Goal: Information Seeking & Learning: Check status

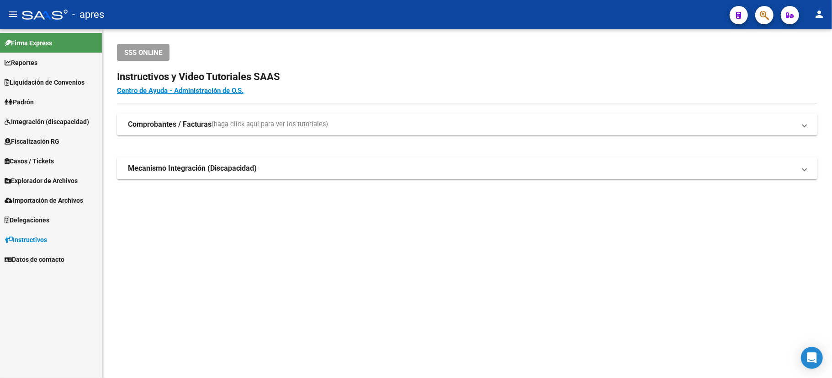
drag, startPoint x: 751, startPoint y: 11, endPoint x: 763, endPoint y: 10, distance: 12.5
click at [756, 11] on div at bounding box center [761, 14] width 26 height 19
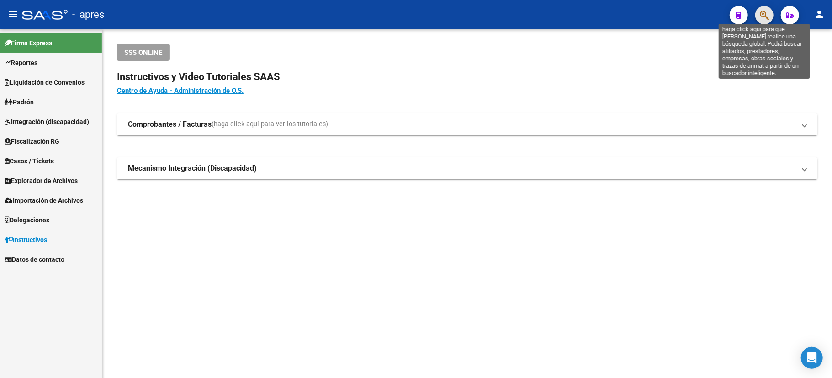
click at [765, 11] on icon "button" at bounding box center [764, 15] width 9 height 11
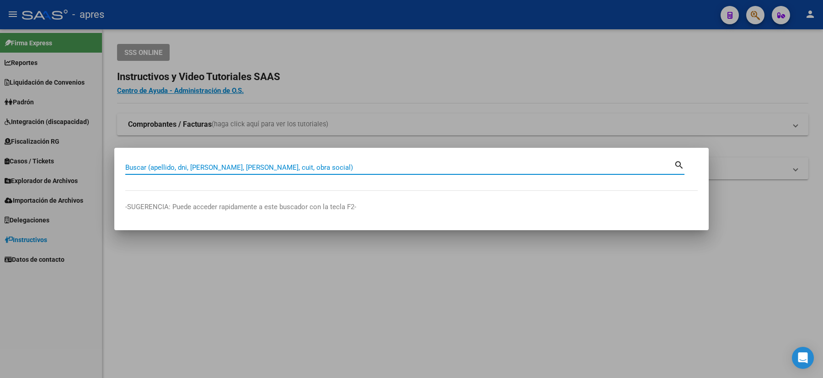
paste input "27463345622"
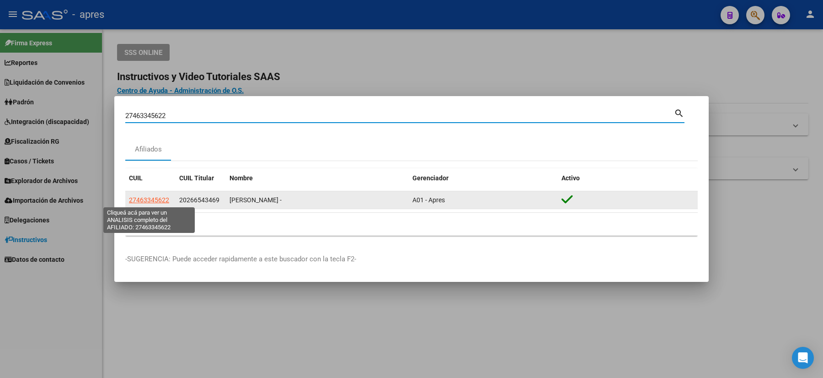
click at [151, 196] on span "27463345622" at bounding box center [149, 199] width 40 height 7
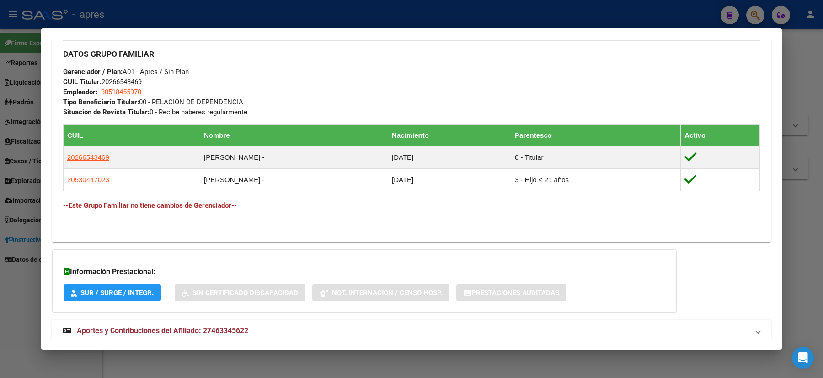
scroll to position [472, 0]
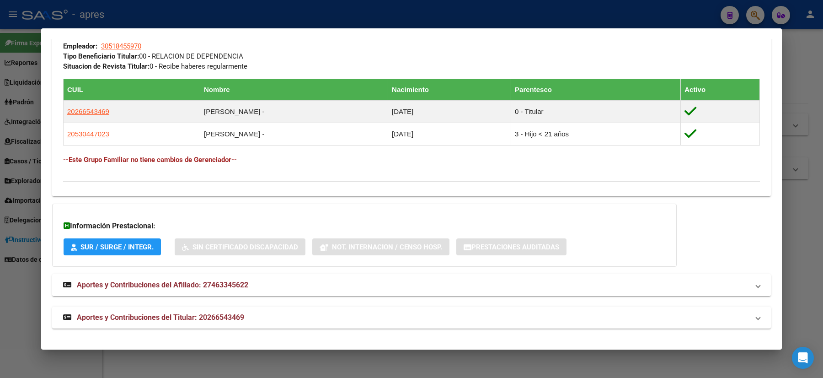
click at [206, 278] on mat-expansion-panel-header "Aportes y Contribuciones del Afiliado: 27463345622" at bounding box center [411, 285] width 719 height 22
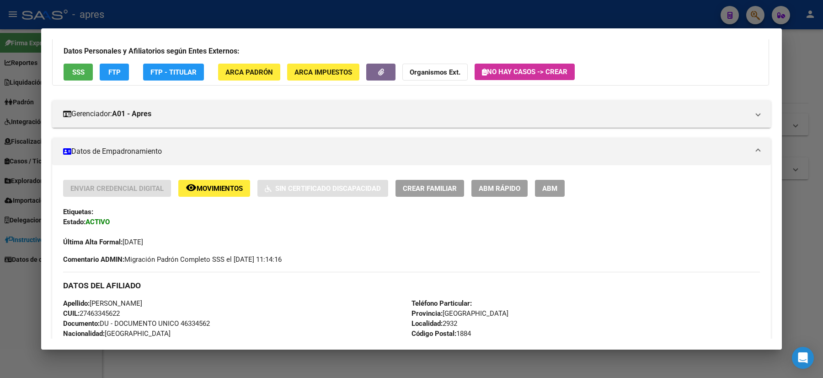
scroll to position [0, 0]
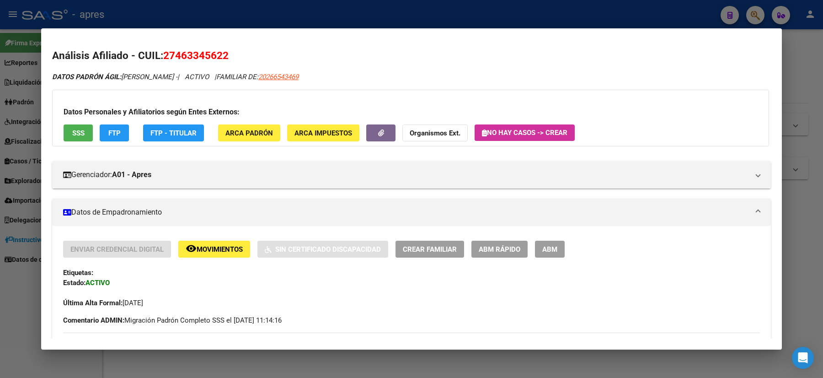
drag, startPoint x: 241, startPoint y: 50, endPoint x: 160, endPoint y: 53, distance: 81.9
click at [160, 53] on h2 "Análisis Afiliado - CUIL: 27463345622" at bounding box center [411, 56] width 719 height 16
click at [178, 61] on span "27463345622" at bounding box center [195, 55] width 65 height 12
drag, startPoint x: 165, startPoint y: 55, endPoint x: 227, endPoint y: 60, distance: 62.9
click at [227, 60] on span "27463345622" at bounding box center [195, 55] width 65 height 12
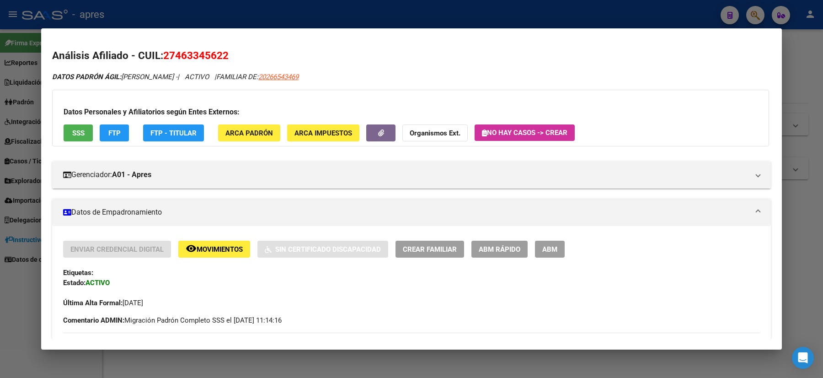
copy span "27463345622"
click at [72, 136] on span "SSS" at bounding box center [78, 133] width 12 height 8
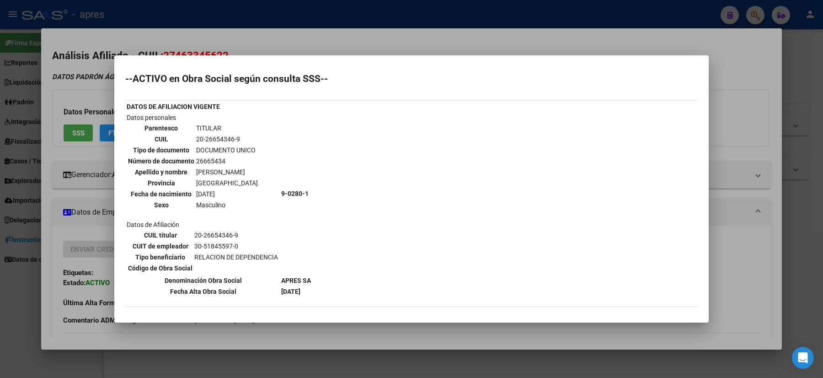
drag, startPoint x: 78, startPoint y: 161, endPoint x: 66, endPoint y: 172, distance: 16.2
click at [66, 172] on div at bounding box center [411, 189] width 823 height 378
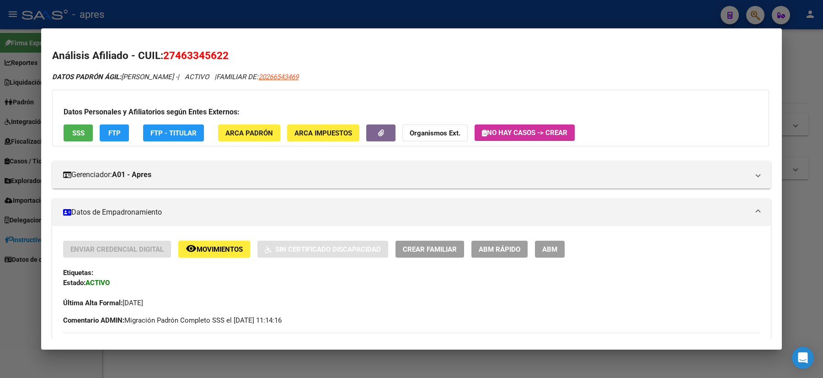
click at [0, 227] on div at bounding box center [411, 189] width 823 height 378
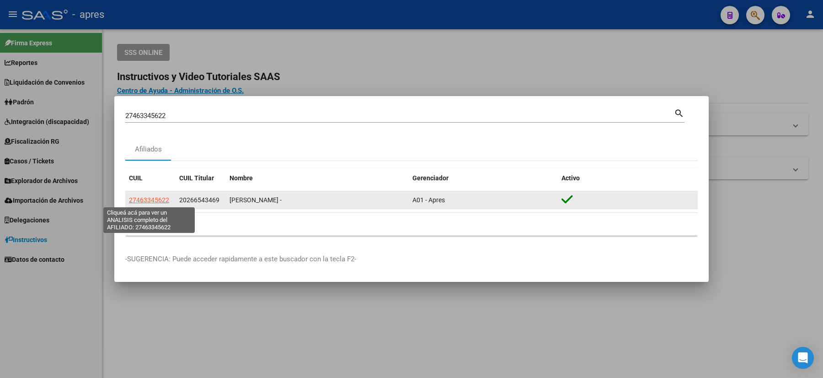
click at [144, 199] on span "27463345622" at bounding box center [149, 199] width 40 height 7
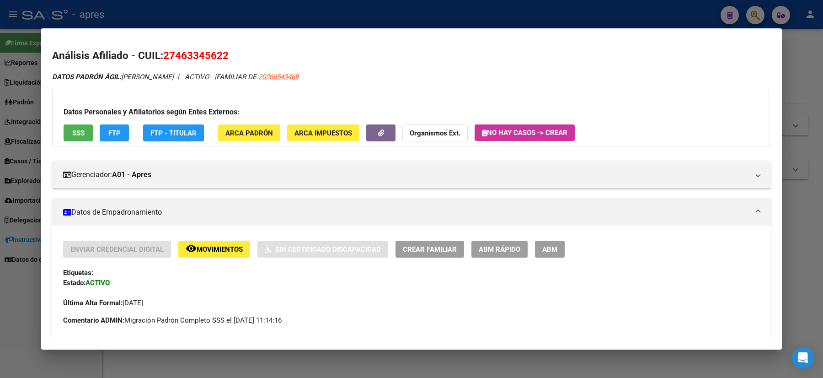
click at [179, 292] on div "Última Alta Formal: [DATE]" at bounding box center [411, 298] width 697 height 20
drag, startPoint x: 179, startPoint y: 292, endPoint x: 150, endPoint y: 308, distance: 33.2
click at [170, 308] on div "Última Alta Formal: [DATE]" at bounding box center [411, 298] width 697 height 20
click at [149, 308] on div "Enviar Credencial Digital remove_red_eye Movimientos Sin Certificado Discapacid…" at bounding box center [411, 282] width 697 height 85
click at [245, 73] on span "FAMILIAR DE: 20266543469" at bounding box center [257, 77] width 82 height 8
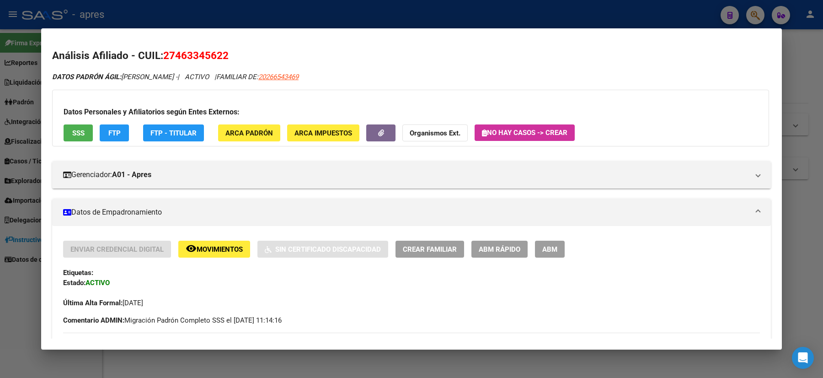
drag, startPoint x: 304, startPoint y: 80, endPoint x: 326, endPoint y: 82, distance: 22.9
click at [22, 70] on div at bounding box center [411, 189] width 823 height 378
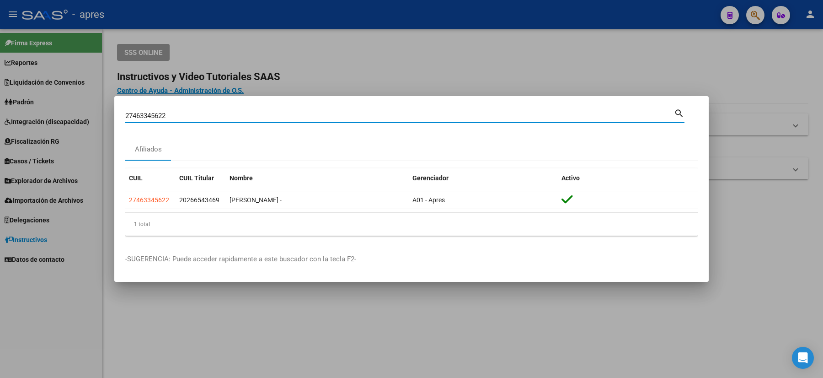
drag, startPoint x: 178, startPoint y: 114, endPoint x: 82, endPoint y: 116, distance: 96.0
click at [91, 123] on div "27463345622 Buscar (apellido, dni, cuil, nro traspaso, cuit, obra social) searc…" at bounding box center [411, 189] width 823 height 378
paste input "576704548"
type input "27576704548"
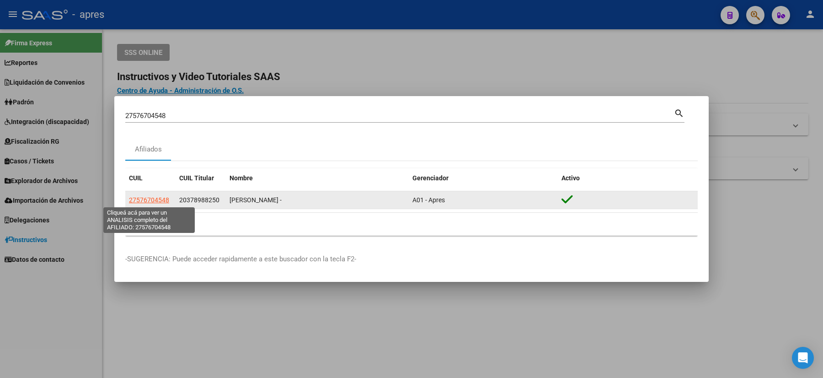
click at [156, 200] on span "27576704548" at bounding box center [149, 199] width 40 height 7
type textarea "27576704548"
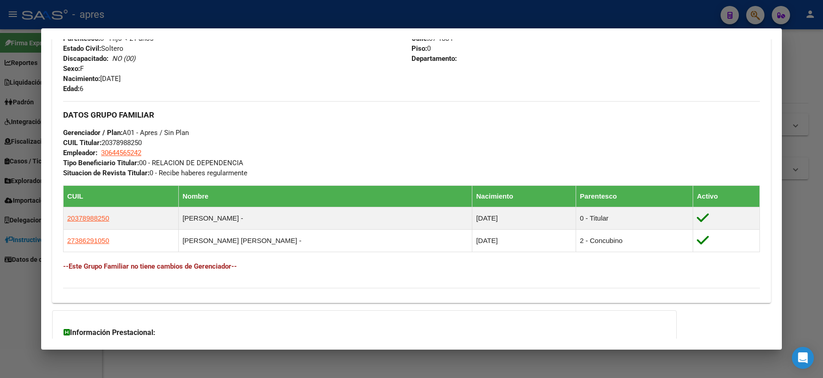
scroll to position [426, 0]
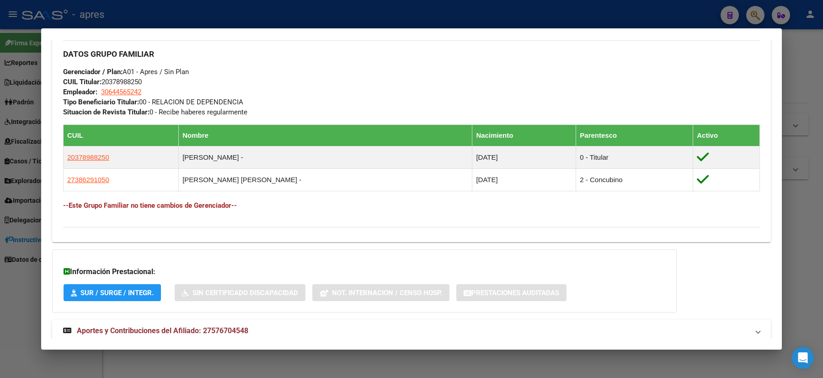
click at [0, 290] on div at bounding box center [411, 189] width 823 height 378
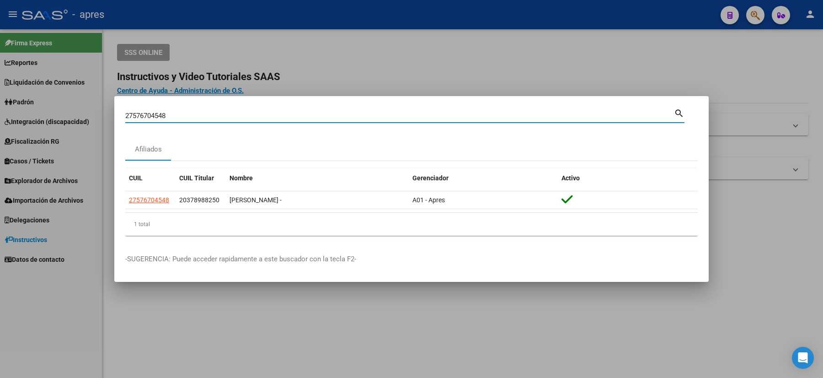
drag, startPoint x: 173, startPoint y: 118, endPoint x: 35, endPoint y: 103, distance: 138.9
click at [35, 103] on div "27576704548 Buscar (apellido, dni, cuil, nro traspaso, cuit, obra social) searc…" at bounding box center [411, 189] width 823 height 378
paste input "954317477"
type input "27954317477"
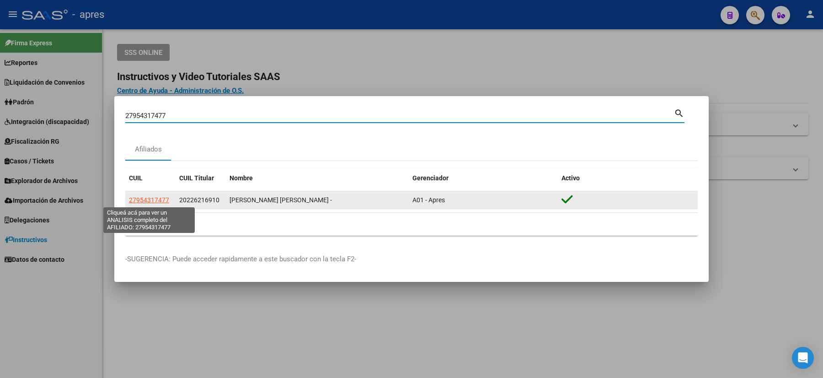
click at [160, 198] on span "27954317477" at bounding box center [149, 199] width 40 height 7
type textarea "27954317477"
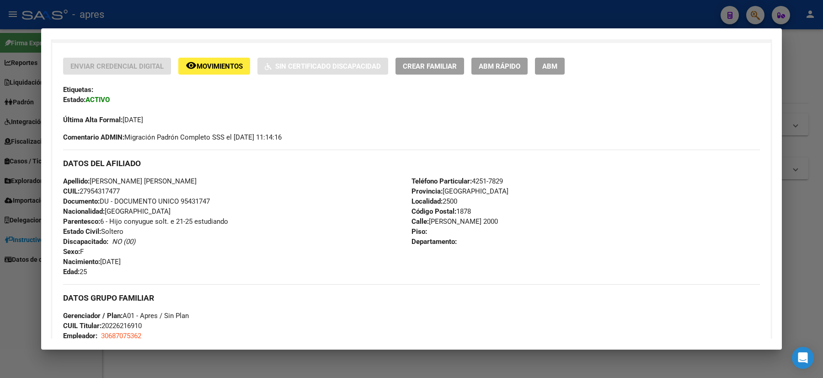
scroll to position [0, 0]
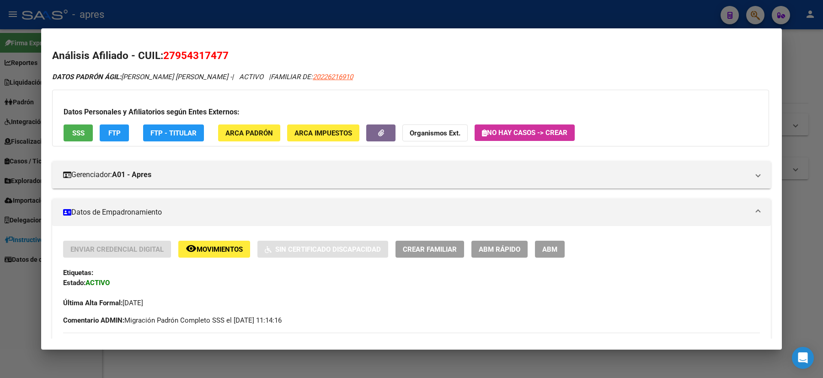
click at [0, 203] on div at bounding box center [411, 189] width 823 height 378
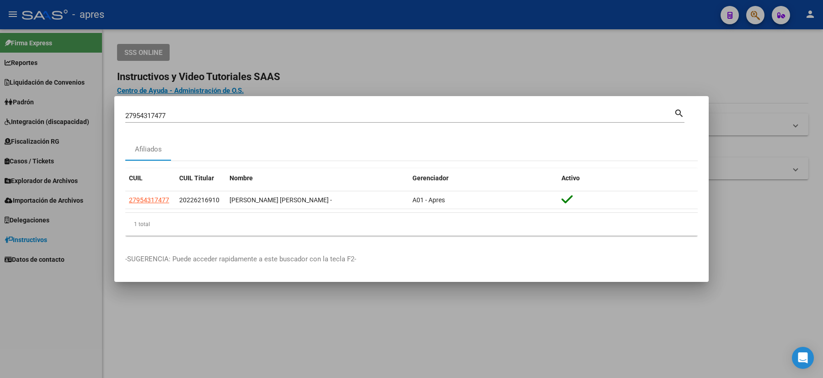
drag, startPoint x: 178, startPoint y: 116, endPoint x: 48, endPoint y: 123, distance: 130.4
click at [68, 123] on div "27954317477 Buscar (apellido, dni, cuil, nro traspaso, cuit, obra social) searc…" at bounding box center [411, 189] width 823 height 378
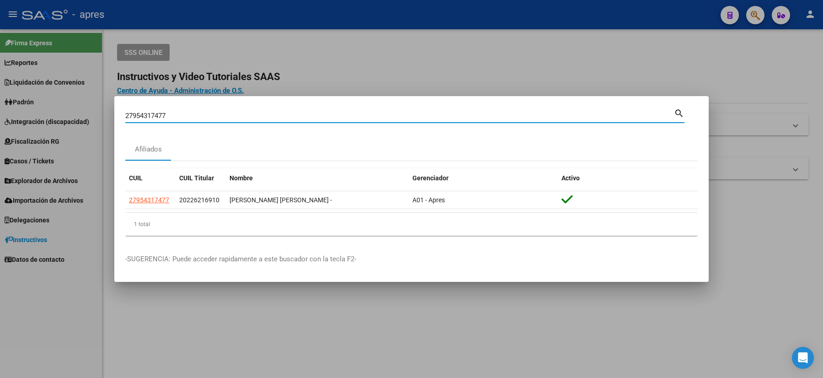
paste input "220993022"
type input "27220993022"
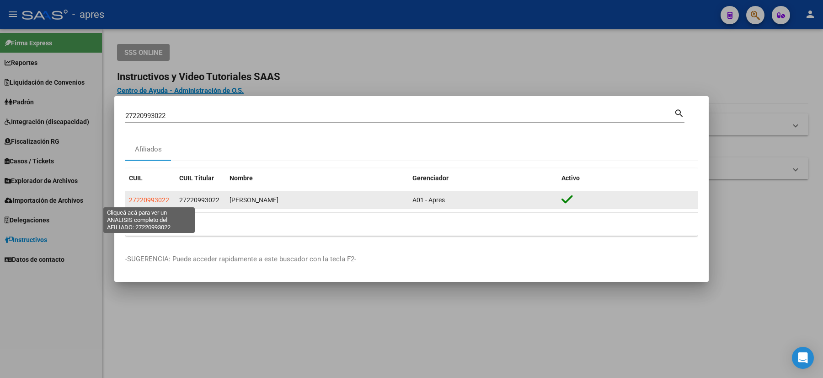
click at [154, 198] on span "27220993022" at bounding box center [149, 199] width 40 height 7
type textarea "27220993022"
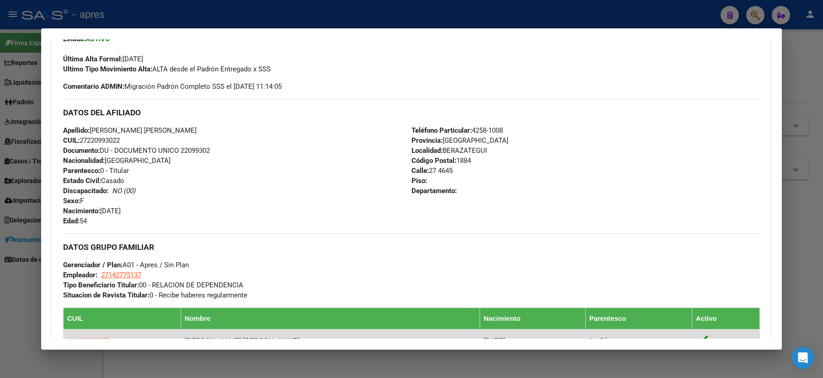
scroll to position [304, 0]
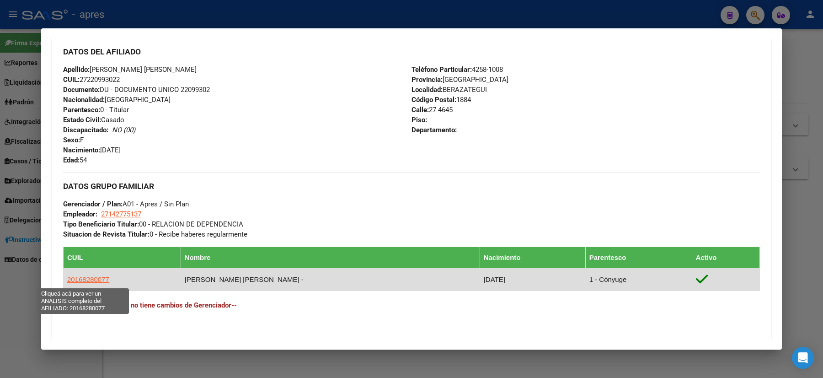
drag, startPoint x: 113, startPoint y: 282, endPoint x: 63, endPoint y: 282, distance: 50.7
click at [64, 282] on td "20168280077" at bounding box center [122, 279] width 117 height 22
copy span "20168280077"
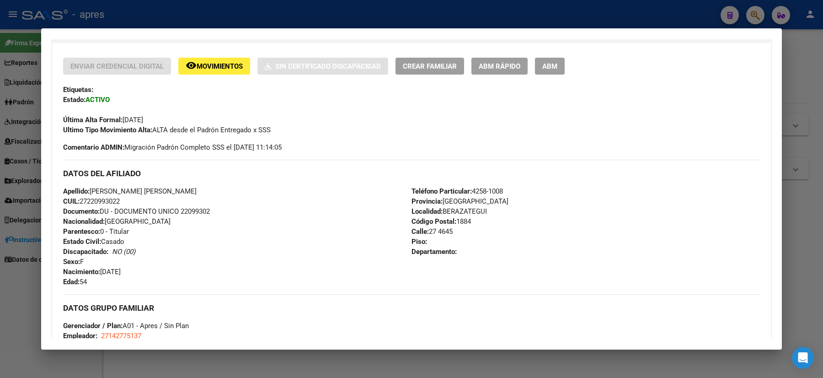
scroll to position [61, 0]
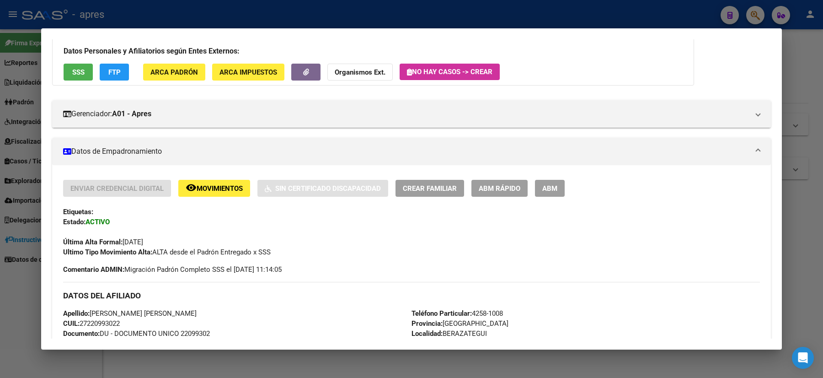
click at [0, 227] on div at bounding box center [411, 189] width 823 height 378
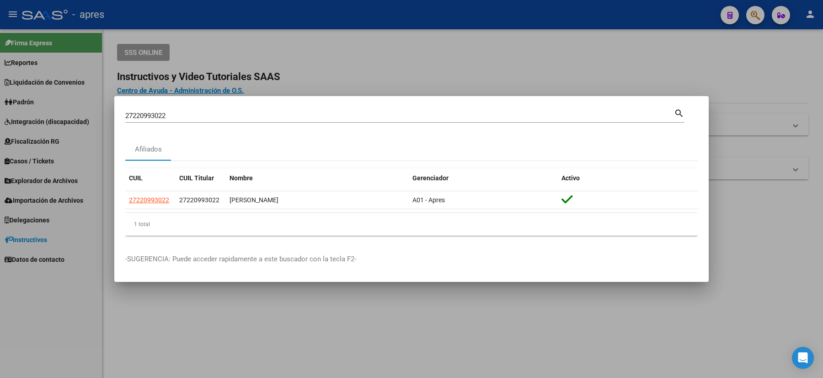
drag, startPoint x: 177, startPoint y: 104, endPoint x: 134, endPoint y: 118, distance: 45.5
click at [134, 117] on mat-dialog-container "27220993022 Buscar (apellido, dni, cuil, nro traspaso, cuit, obra social) searc…" at bounding box center [411, 189] width 594 height 186
click at [182, 123] on div "27220993022 Buscar (apellido, dni, cuil, [PERSON_NAME], cuit, obra social) sear…" at bounding box center [404, 119] width 559 height 24
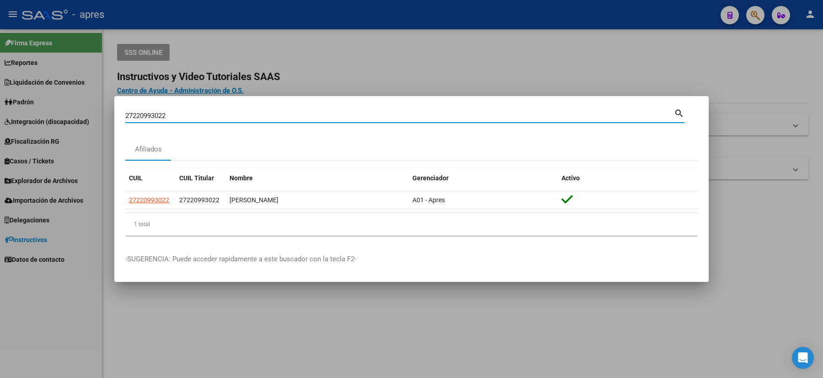
drag, startPoint x: 184, startPoint y: 114, endPoint x: 19, endPoint y: 108, distance: 164.6
click at [33, 113] on div "27220993022 Buscar (apellido, dni, cuil, nro traspaso, cuit, obra social) searc…" at bounding box center [411, 189] width 823 height 378
paste input "456103"
type input "45610322"
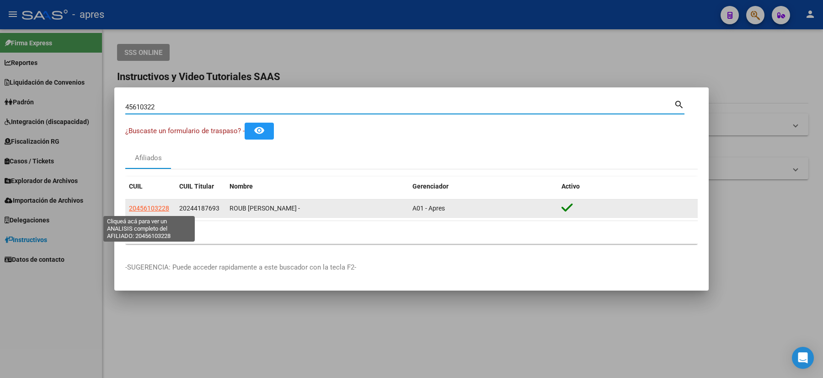
click at [165, 207] on span "20456103228" at bounding box center [149, 207] width 40 height 7
type textarea "20456103228"
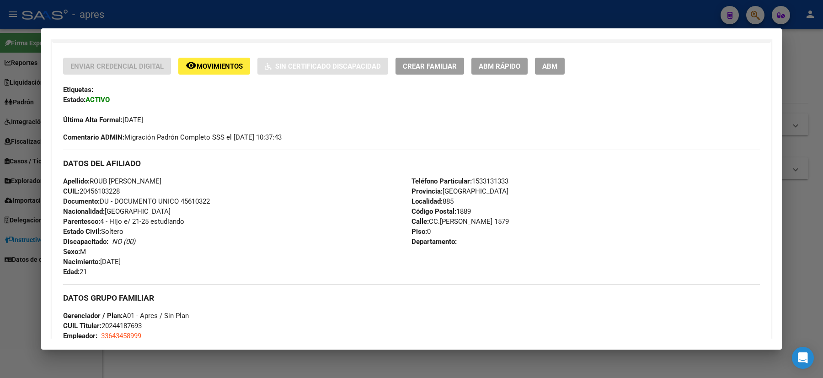
scroll to position [366, 0]
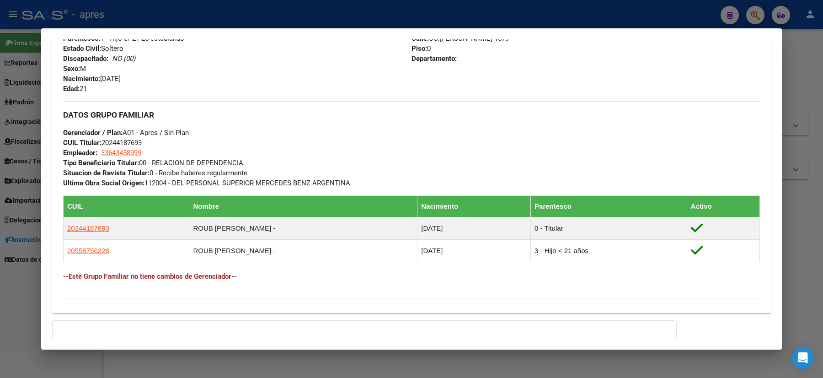
click at [0, 196] on div at bounding box center [411, 189] width 823 height 378
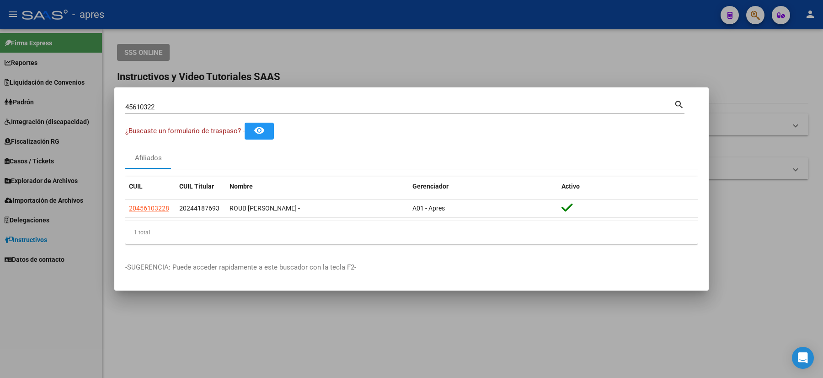
drag, startPoint x: 185, startPoint y: 99, endPoint x: 174, endPoint y: 105, distance: 12.7
click at [167, 102] on div "45610322 Buscar (apellido, dni, [PERSON_NAME], nro traspaso, cuit, obra social)…" at bounding box center [404, 106] width 559 height 16
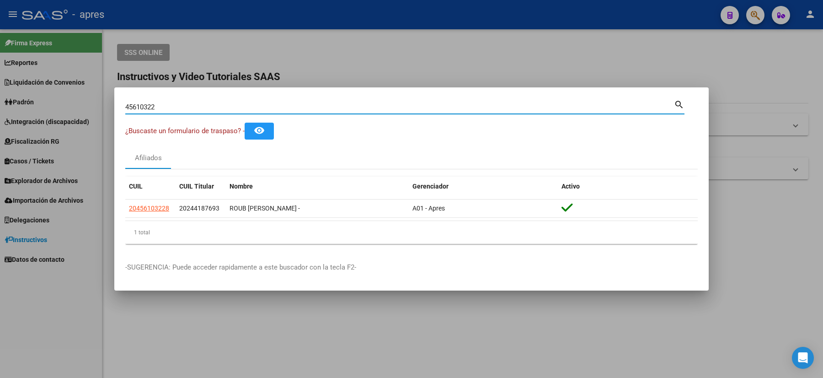
drag, startPoint x: 35, startPoint y: 106, endPoint x: 18, endPoint y: 103, distance: 17.2
click at [18, 103] on div "45610322 Buscar (apellido, dni, cuil, nro traspaso, cuit, obra social) search ¿…" at bounding box center [411, 189] width 823 height 378
paste input "30974678"
type input "30974678"
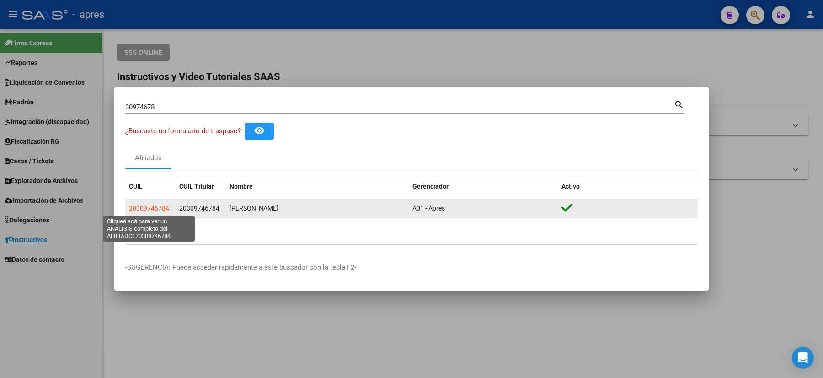
click at [139, 209] on span "20309746784" at bounding box center [149, 207] width 40 height 7
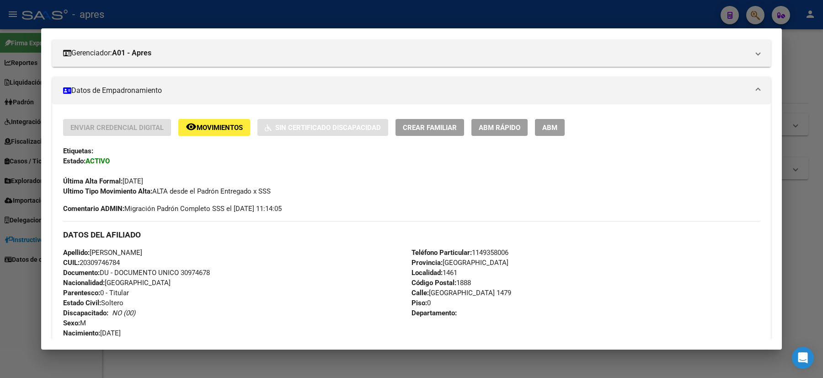
scroll to position [304, 0]
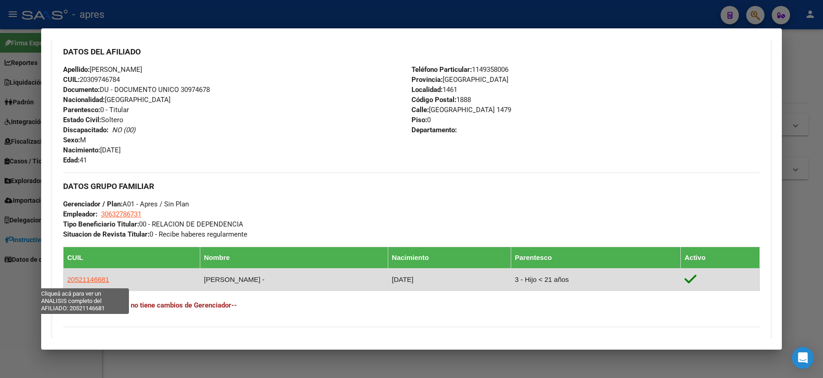
drag, startPoint x: 115, startPoint y: 281, endPoint x: 63, endPoint y: 277, distance: 52.7
click at [64, 277] on td "20521146681" at bounding box center [132, 279] width 137 height 22
copy span "20521146681"
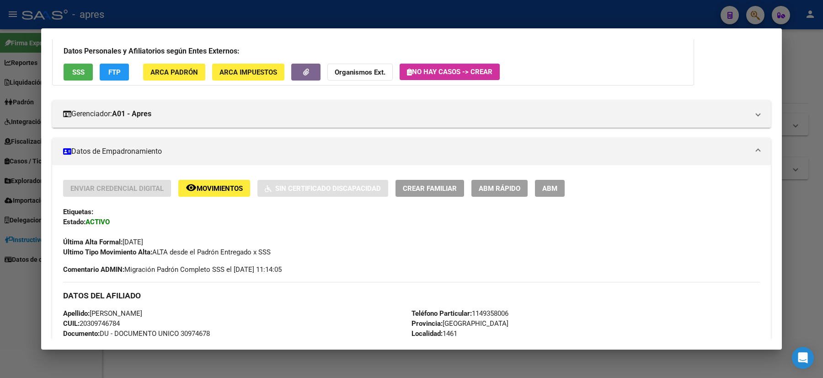
scroll to position [0, 0]
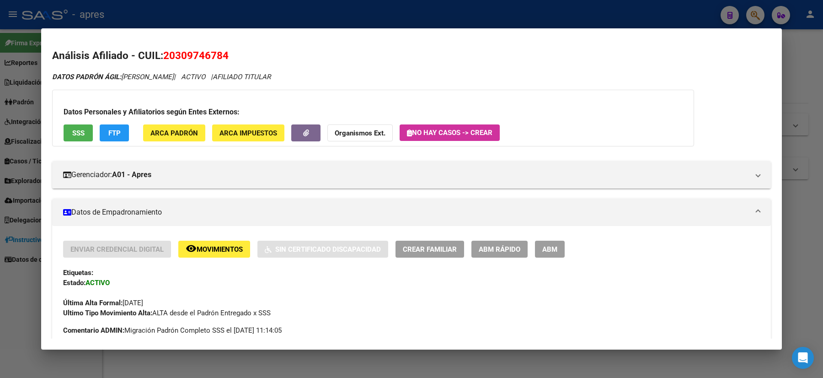
click at [224, 254] on button "remove_red_eye Movimientos" at bounding box center [214, 248] width 72 height 17
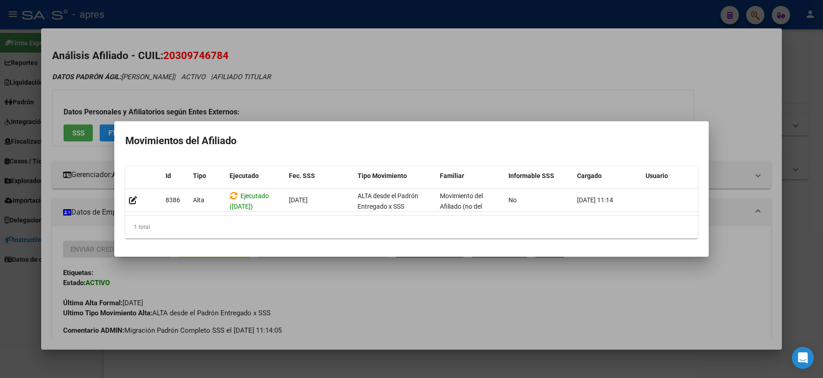
click at [84, 234] on div at bounding box center [411, 189] width 823 height 378
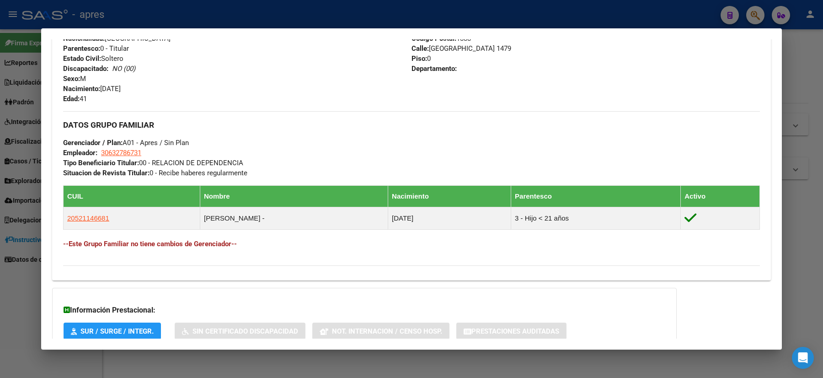
scroll to position [426, 0]
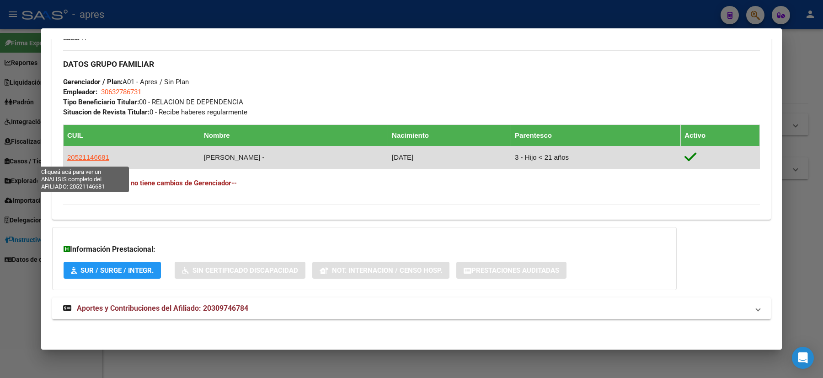
click at [92, 160] on span "20521146681" at bounding box center [88, 157] width 42 height 8
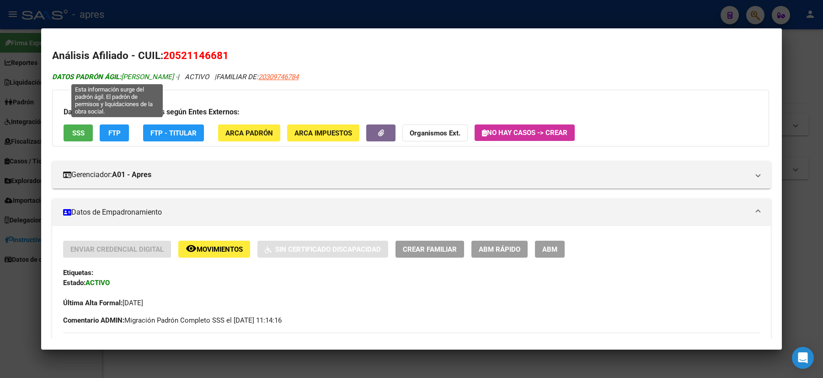
click at [136, 75] on span "DATOS PADRÓN ÁGIL: [PERSON_NAME] -" at bounding box center [114, 77] width 125 height 8
click at [98, 73] on strong "DATOS PADRÓN ÁGIL:" at bounding box center [86, 77] width 69 height 8
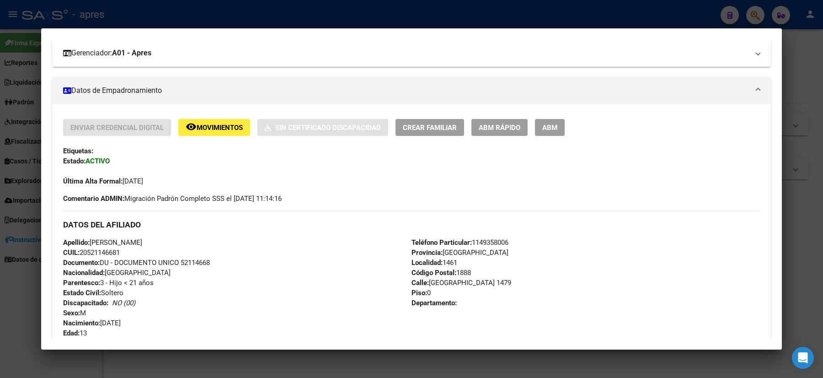
scroll to position [183, 0]
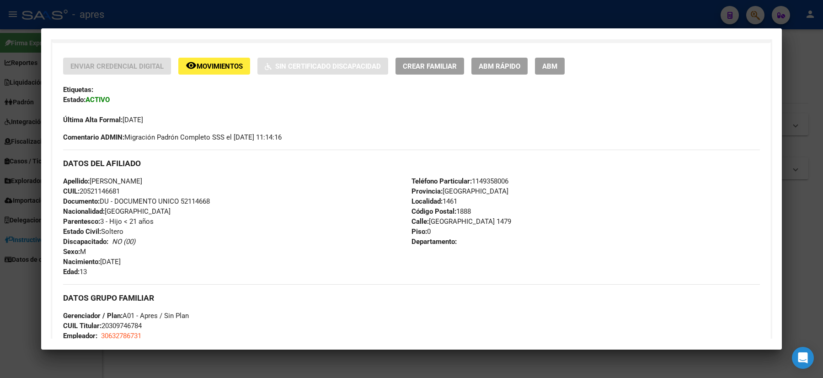
click at [214, 68] on span "Movimientos" at bounding box center [220, 66] width 46 height 8
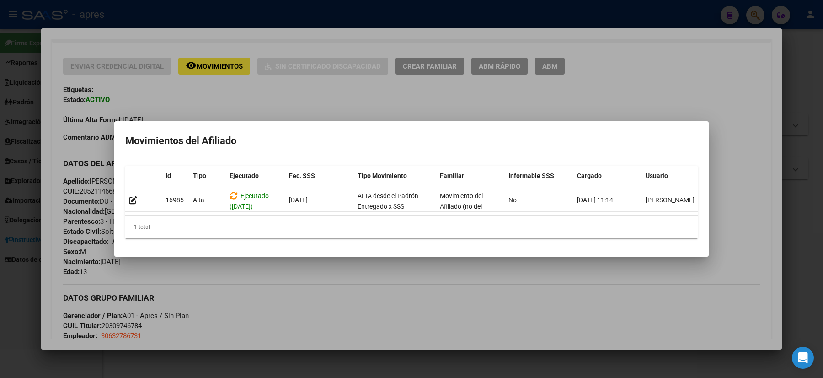
click at [88, 119] on div at bounding box center [411, 189] width 823 height 378
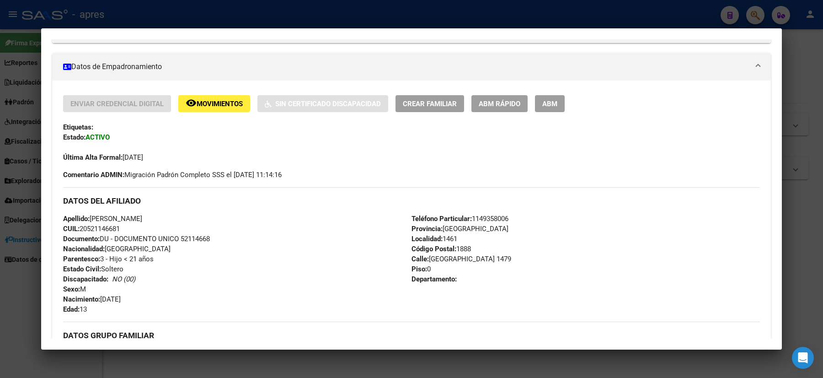
scroll to position [0, 0]
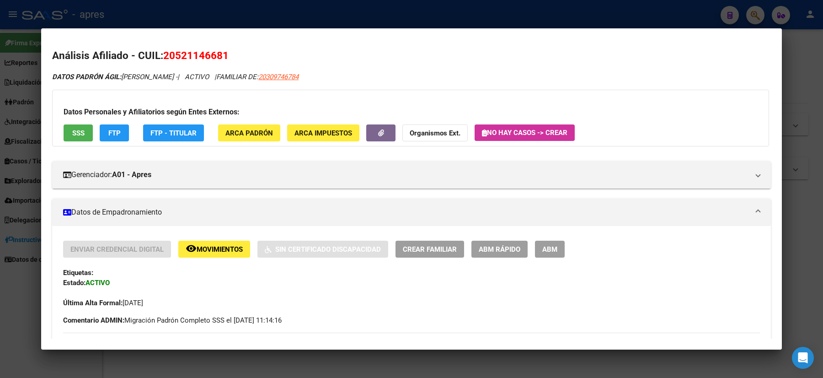
click at [330, 77] on div "DATOS PADRÓN ÁGIL: [PERSON_NAME] - | ACTIVO | FAMILIAR DE: 20309746784" at bounding box center [411, 77] width 719 height 11
drag, startPoint x: 324, startPoint y: 78, endPoint x: 277, endPoint y: 80, distance: 47.6
click at [277, 80] on div "DATOS PADRÓN ÁGIL: [PERSON_NAME] - | ACTIVO | FAMILIAR DE: 20309746784" at bounding box center [411, 77] width 719 height 11
click at [336, 74] on div "DATOS PADRÓN ÁGIL: [PERSON_NAME] - | ACTIVO | FAMILIAR DE: 20309746784" at bounding box center [411, 77] width 719 height 11
drag, startPoint x: 321, startPoint y: 81, endPoint x: 277, endPoint y: 82, distance: 44.4
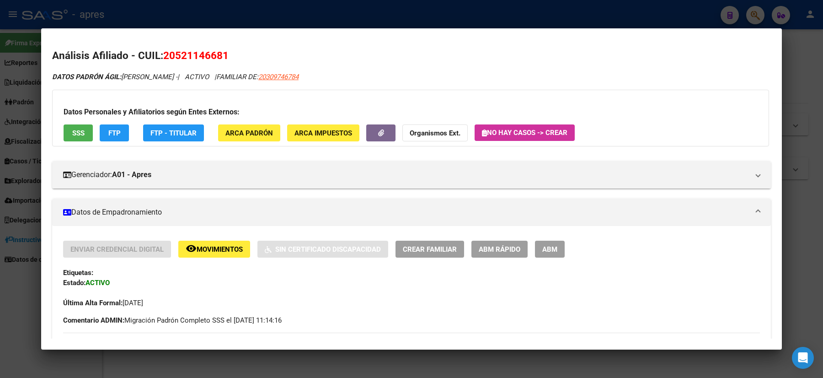
click at [298, 73] on span "20309746784" at bounding box center [278, 77] width 40 height 8
copy span
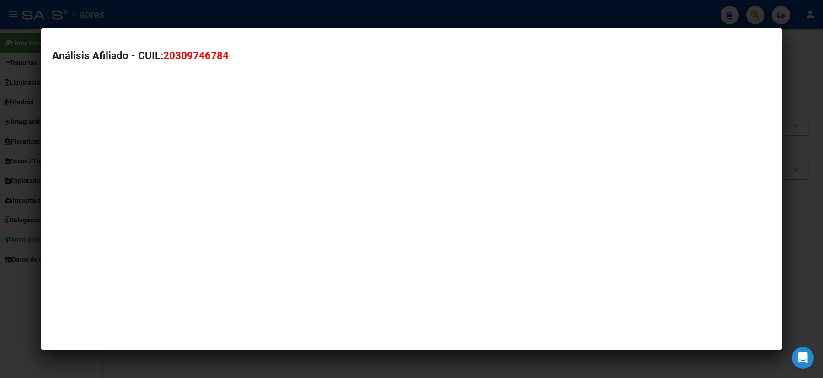
click at [293, 72] on div "Análisis Afiliado - CUIL: 20309746784" at bounding box center [411, 75] width 719 height 55
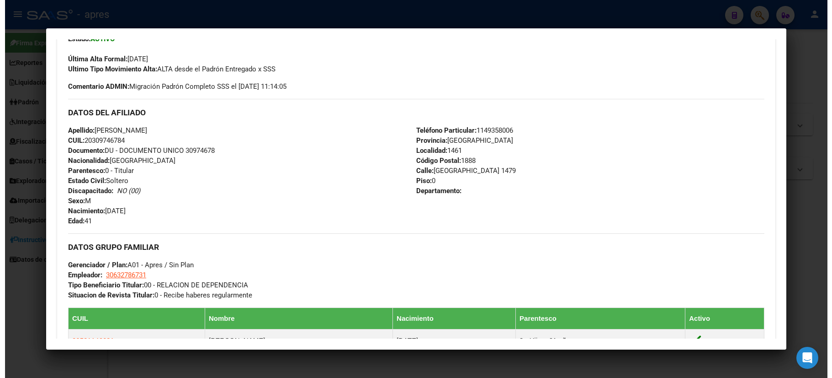
scroll to position [304, 0]
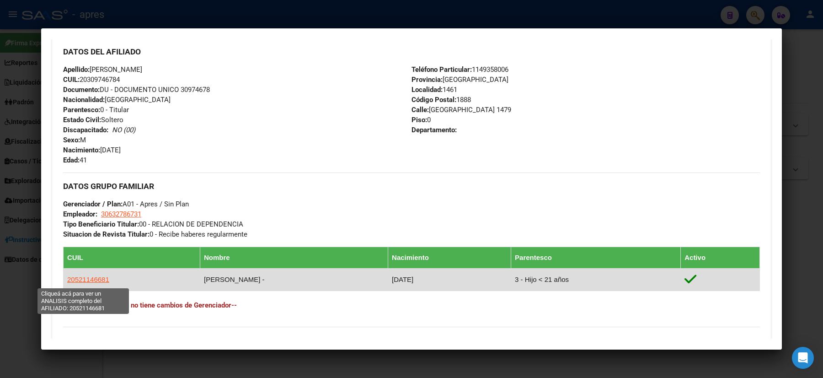
click at [94, 282] on span "20521146681" at bounding box center [88, 279] width 42 height 8
type textarea "20521146681"
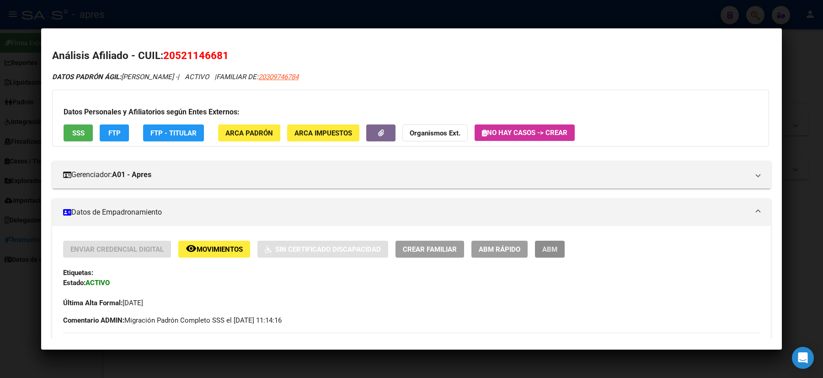
click at [542, 251] on span "ABM" at bounding box center [549, 249] width 15 height 8
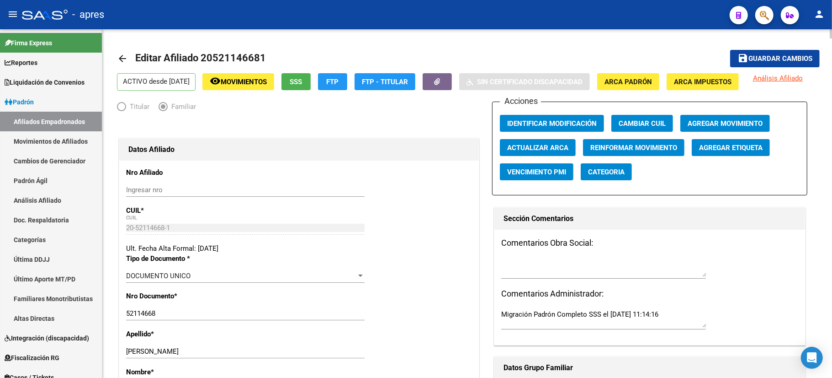
radio input "true"
type input "30-63278673-1"
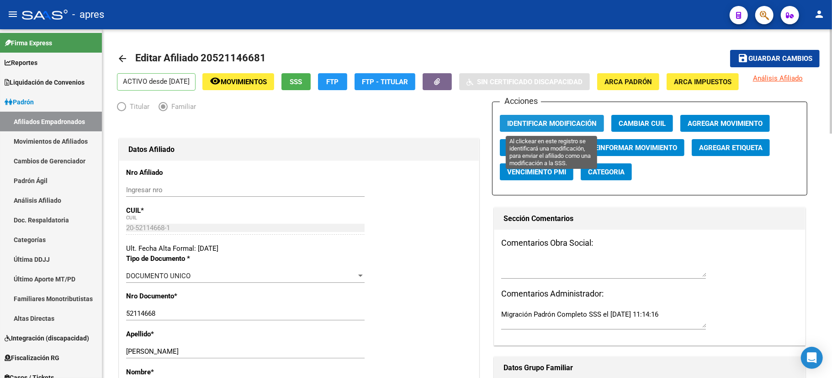
click at [578, 125] on span "Identificar Modificación" at bounding box center [552, 123] width 90 height 8
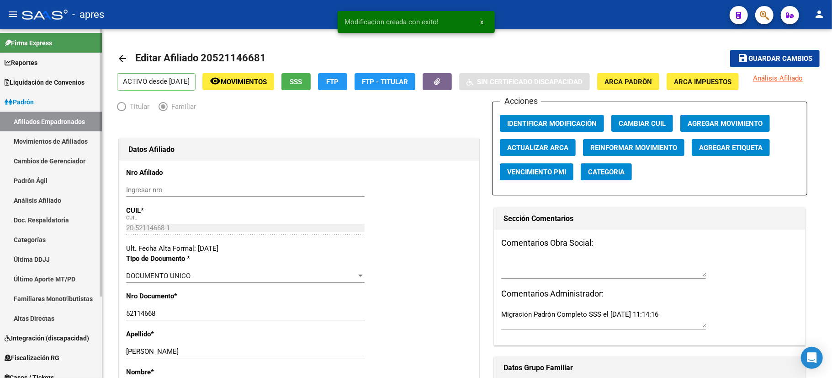
click at [64, 143] on link "Movimientos de Afiliados" at bounding box center [51, 141] width 102 height 20
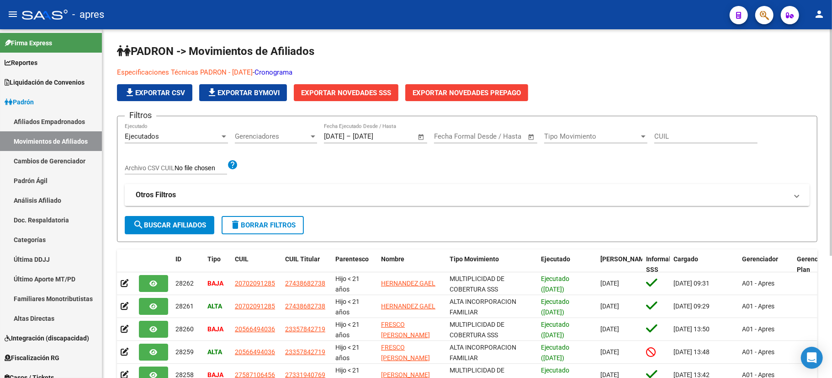
click at [358, 191] on mat-panel-title "Otros Filtros" at bounding box center [462, 195] width 652 height 10
